Goal: Communication & Community: Answer question/provide support

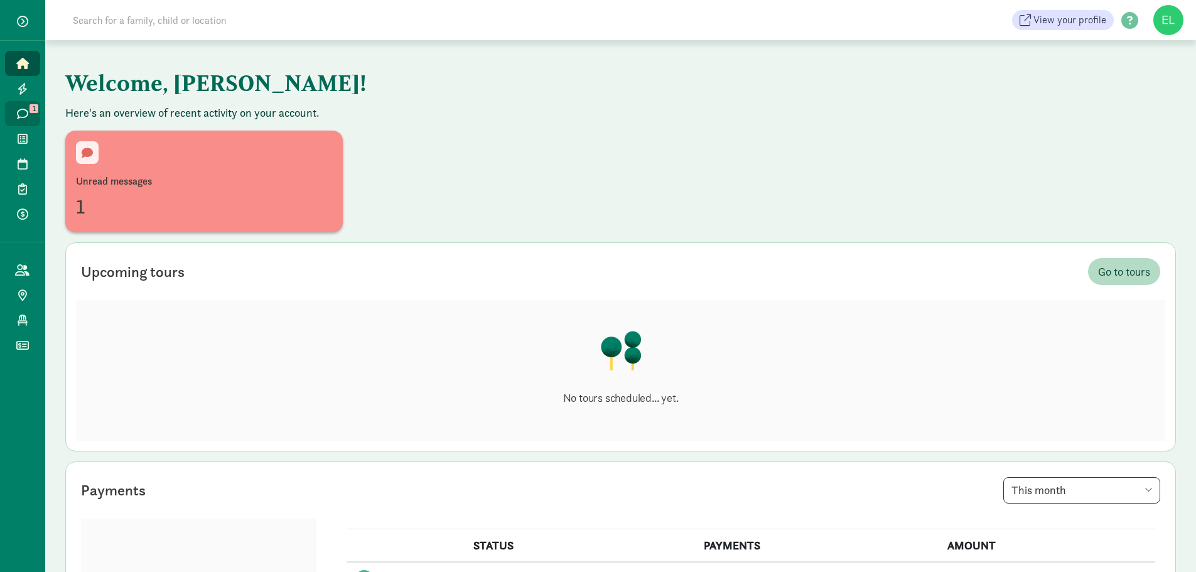
click at [33, 110] on span "1" at bounding box center [34, 108] width 9 height 9
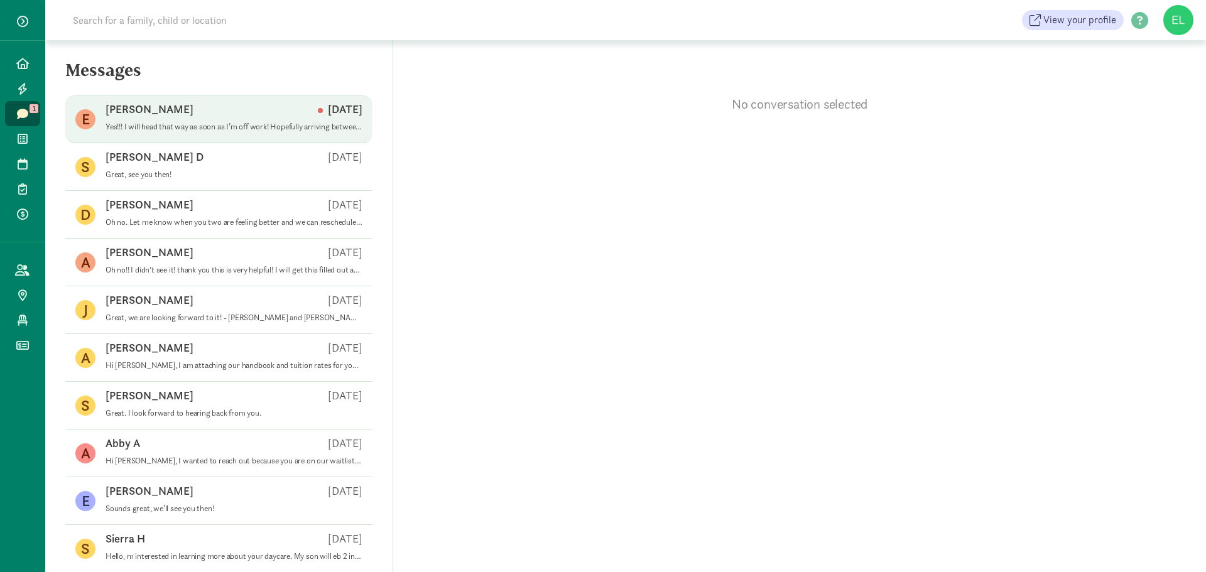
click at [205, 126] on p "Yes!!! I will head that way as soon as I’m off work! Hopefully arriving between…" at bounding box center [233, 127] width 257 height 10
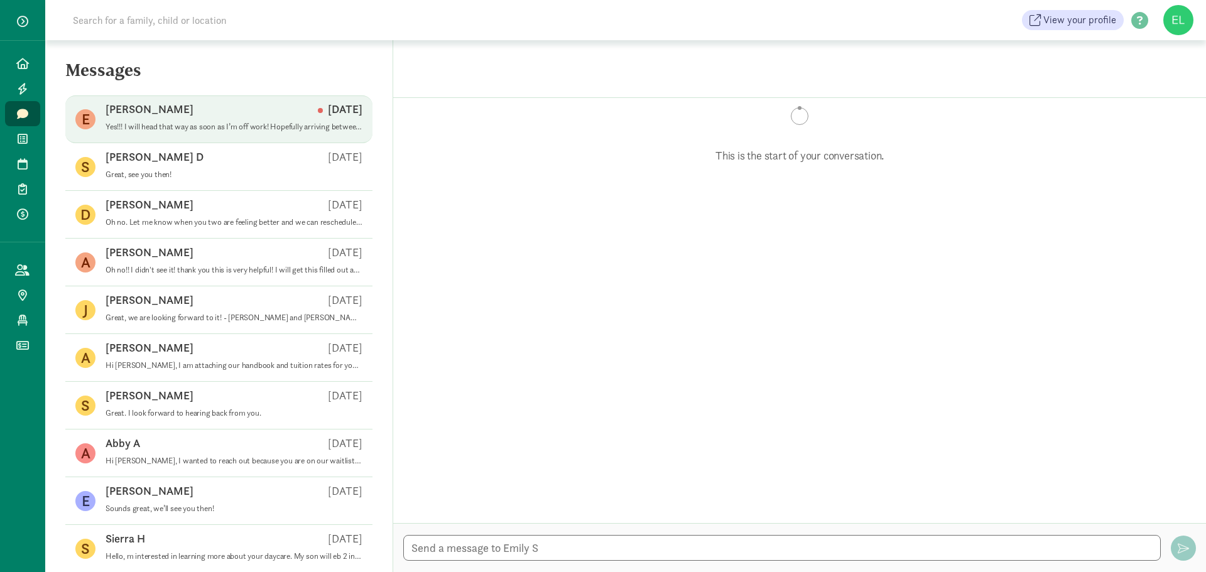
scroll to position [382, 0]
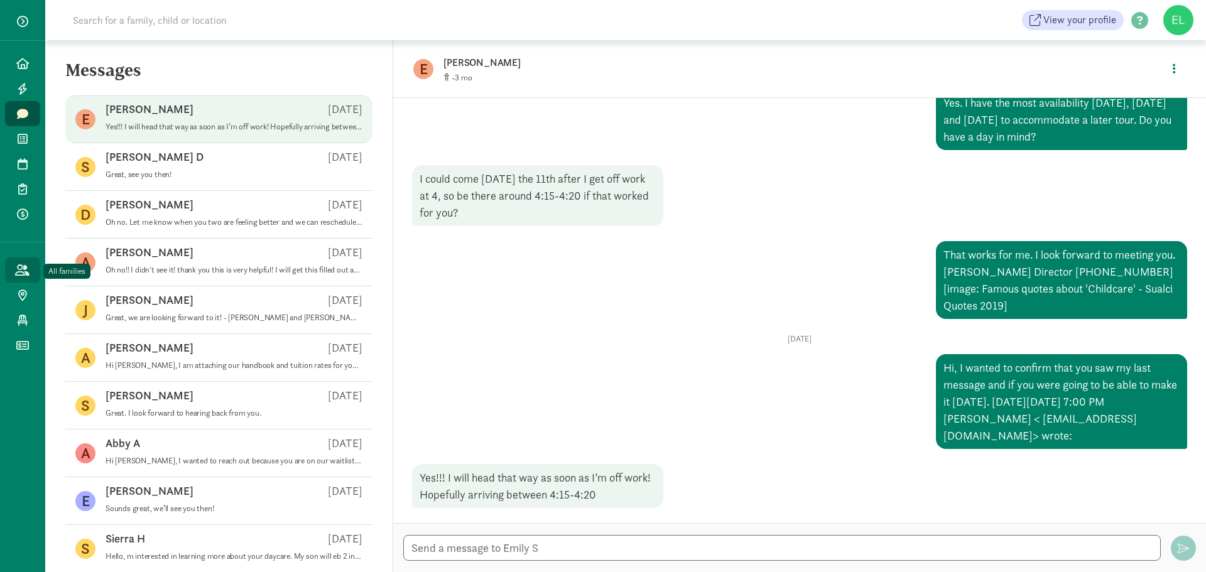
click at [21, 269] on icon at bounding box center [22, 269] width 14 height 11
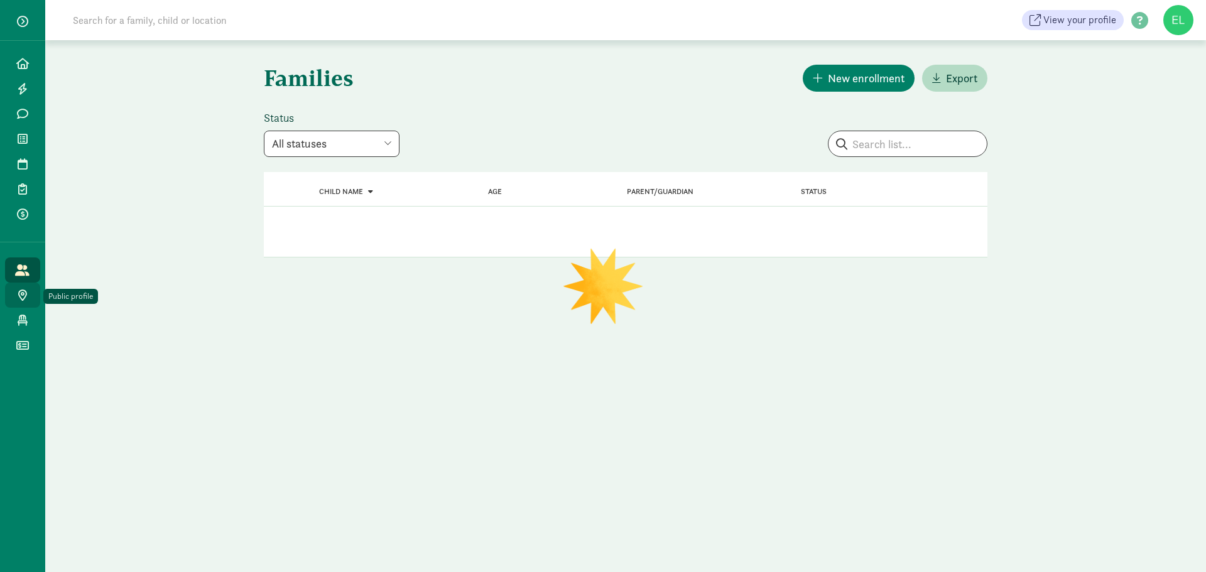
click at [25, 295] on icon at bounding box center [22, 294] width 9 height 11
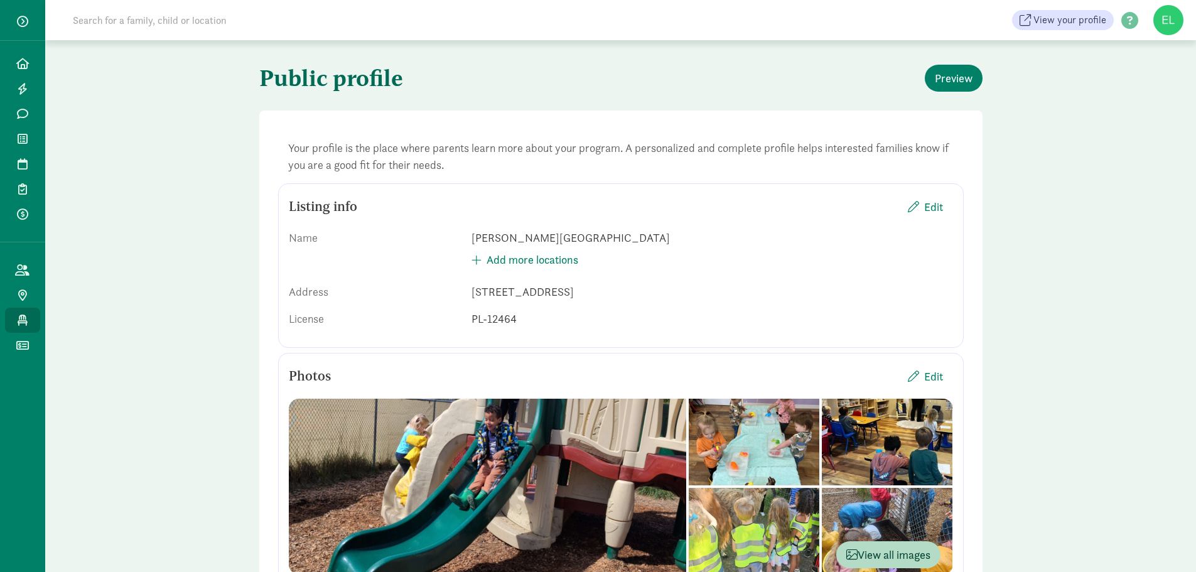
click at [21, 325] on icon at bounding box center [23, 320] width 10 height 11
